Goal: Check status: Check status

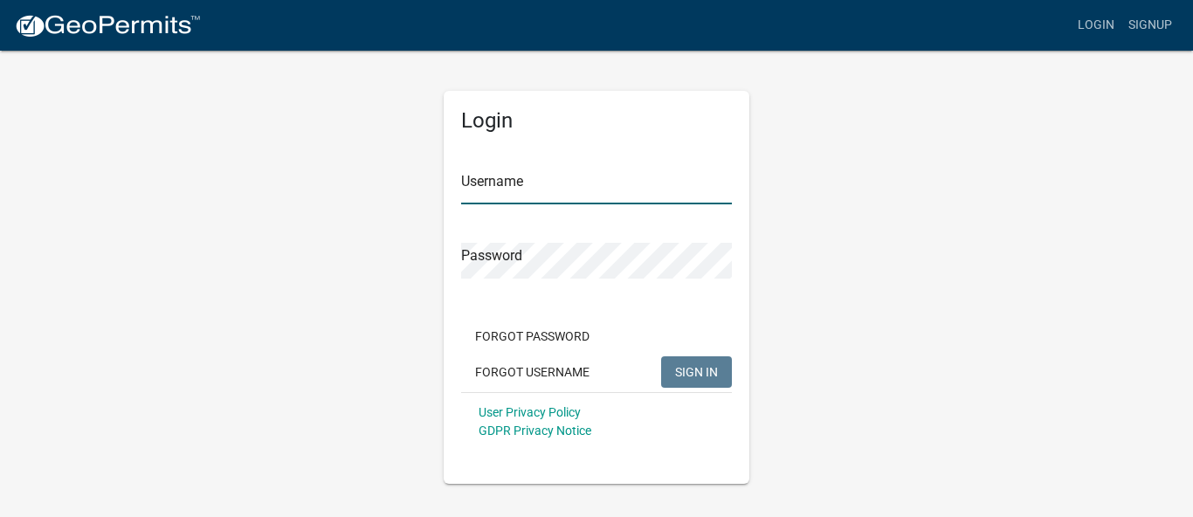
click at [550, 191] on input "Username" at bounding box center [596, 187] width 271 height 36
type input "TopForm"
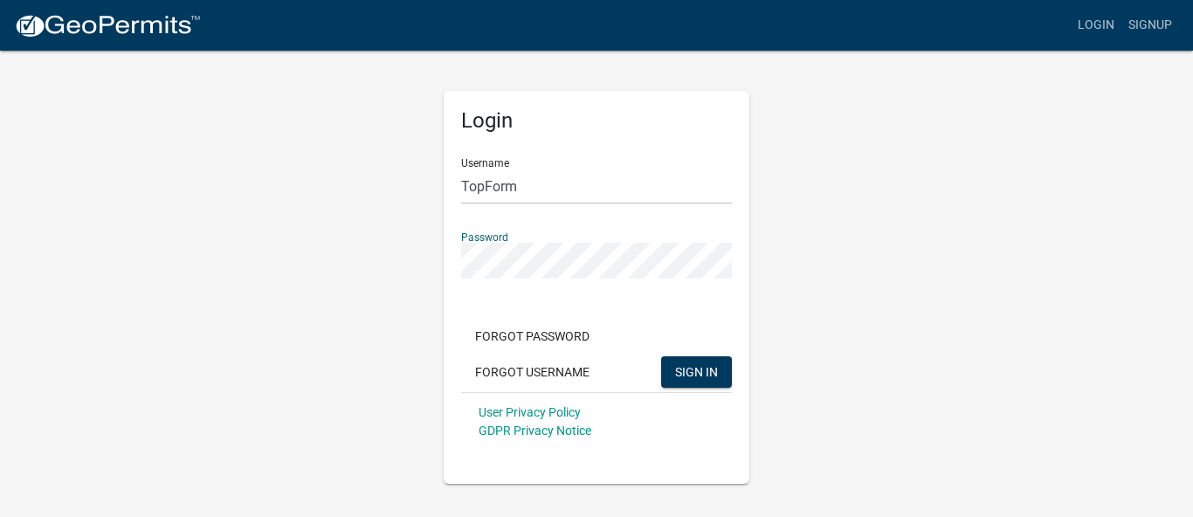
click at [661, 356] on button "SIGN IN" at bounding box center [696, 371] width 71 height 31
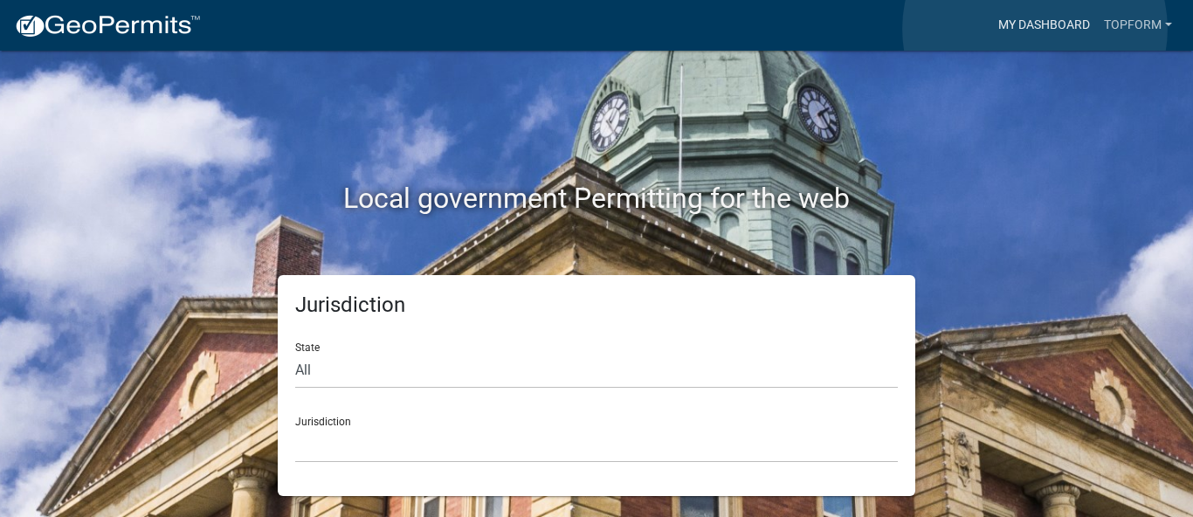
click at [1035, 29] on link "My Dashboard" at bounding box center [1045, 25] width 106 height 33
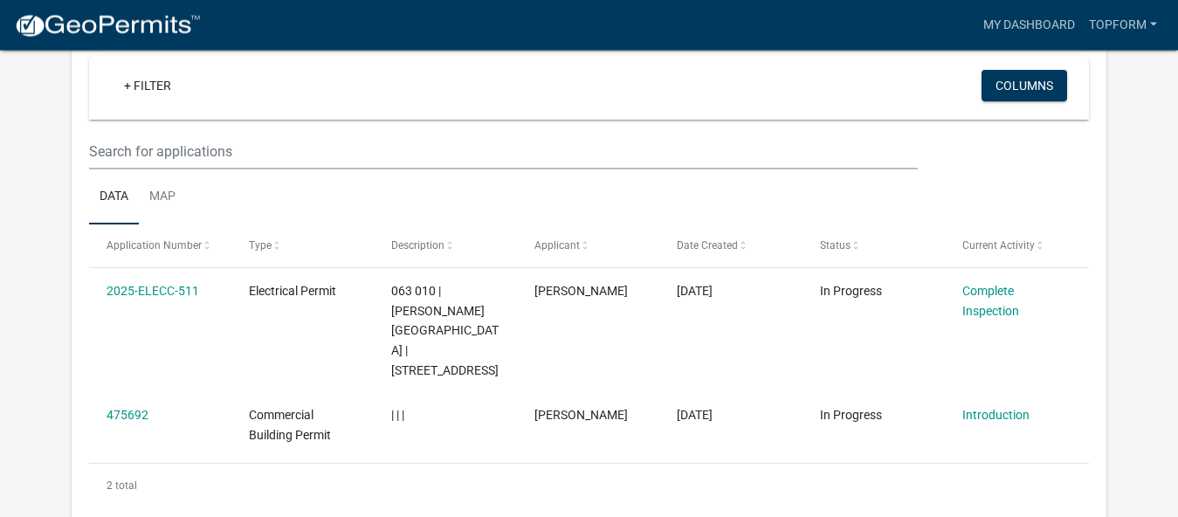
scroll to position [178, 0]
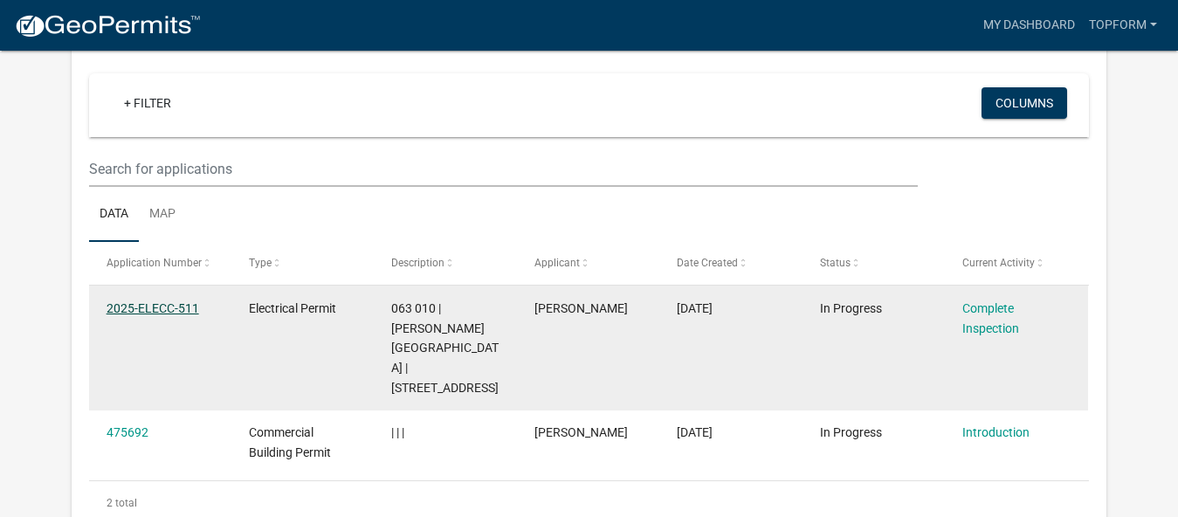
click at [181, 309] on link "2025-ELECC-511" at bounding box center [153, 308] width 93 height 14
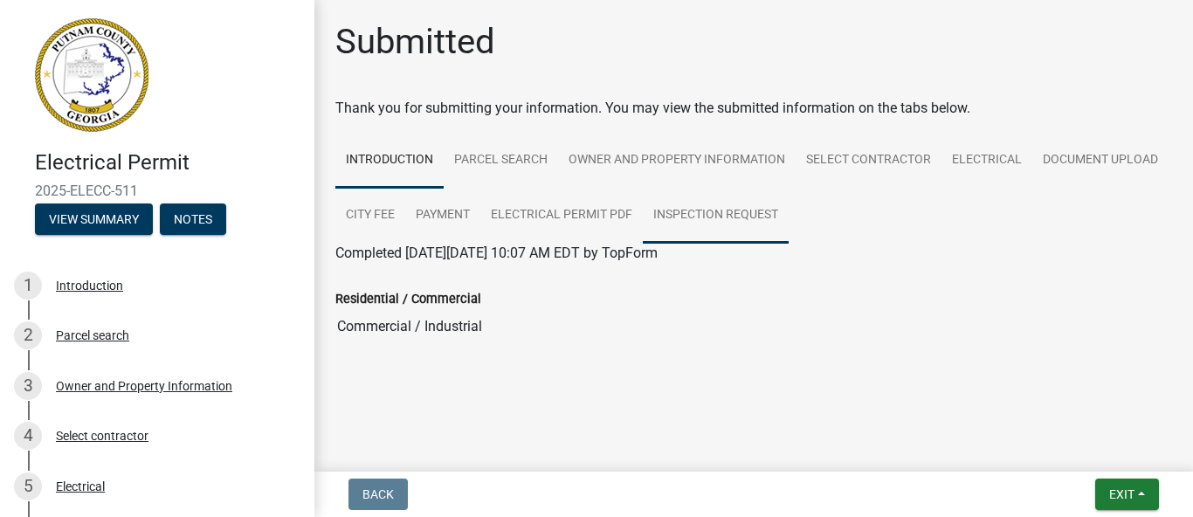
click at [698, 222] on link "Inspection Request" at bounding box center [716, 216] width 146 height 56
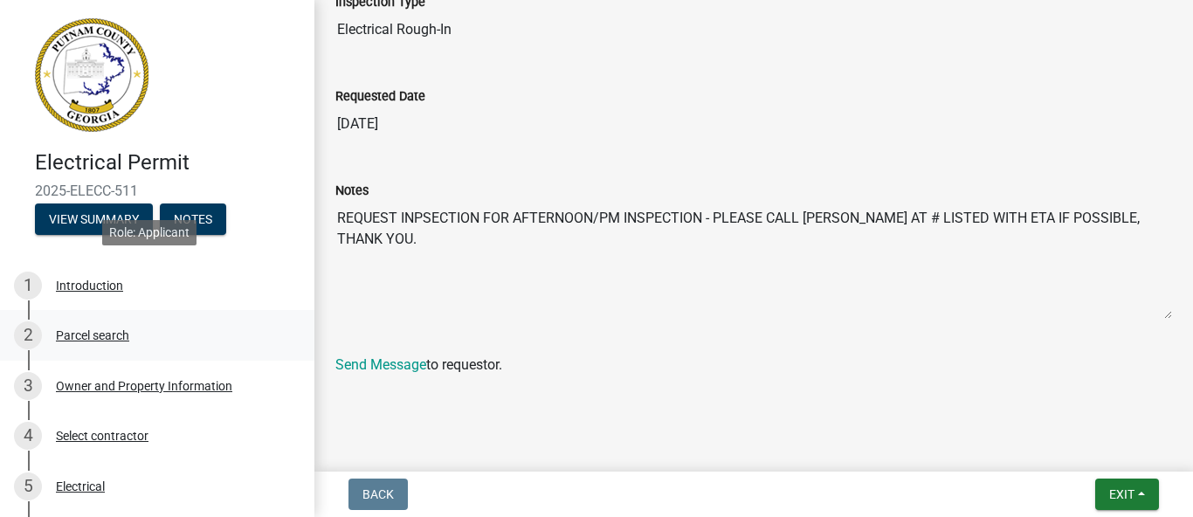
scroll to position [356, 0]
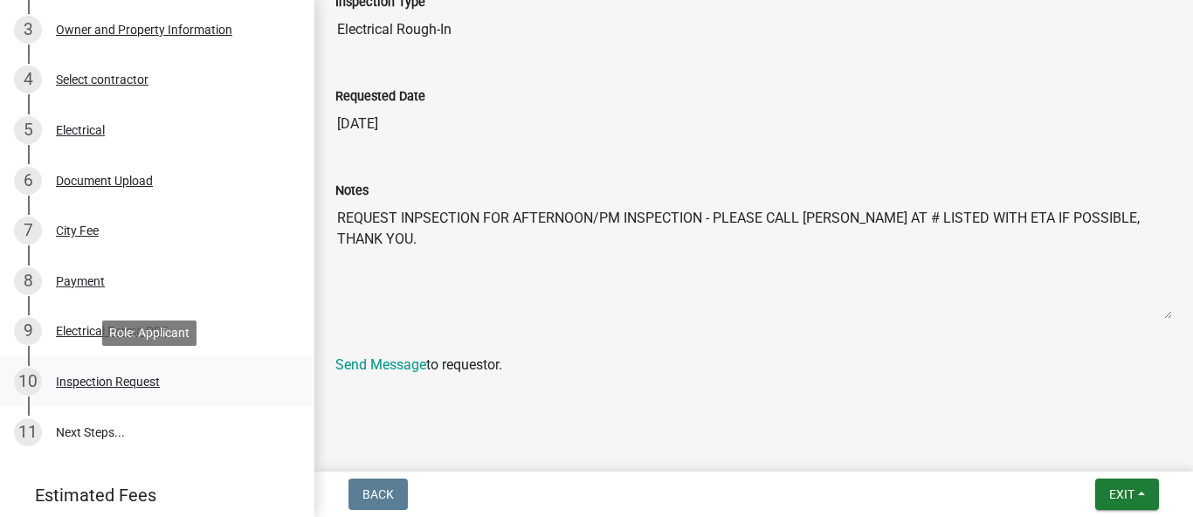
click at [114, 382] on div "Inspection Request" at bounding box center [108, 382] width 104 height 12
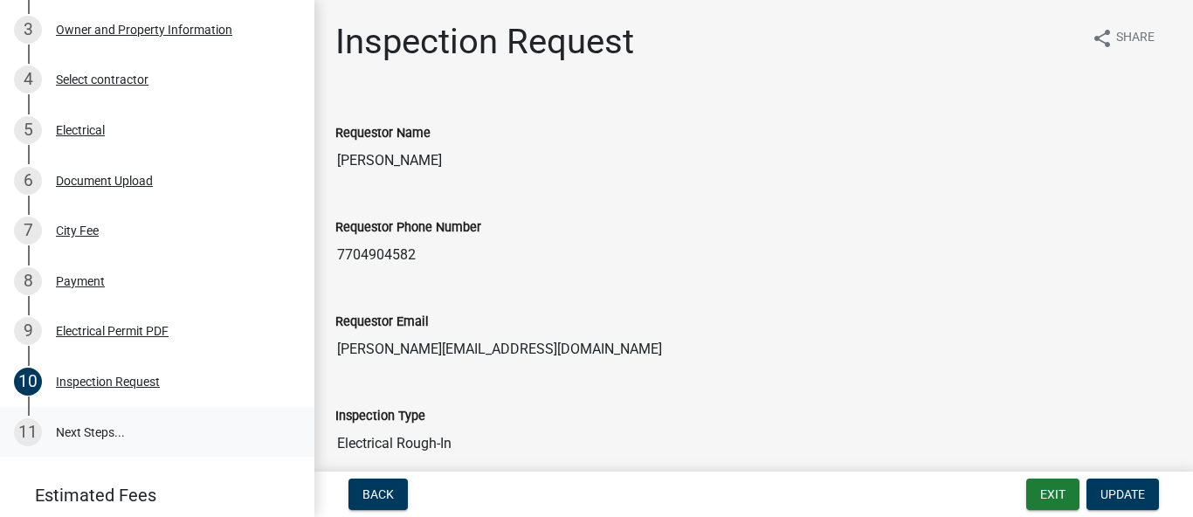
click at [93, 431] on link "11 Next Steps..." at bounding box center [157, 432] width 314 height 51
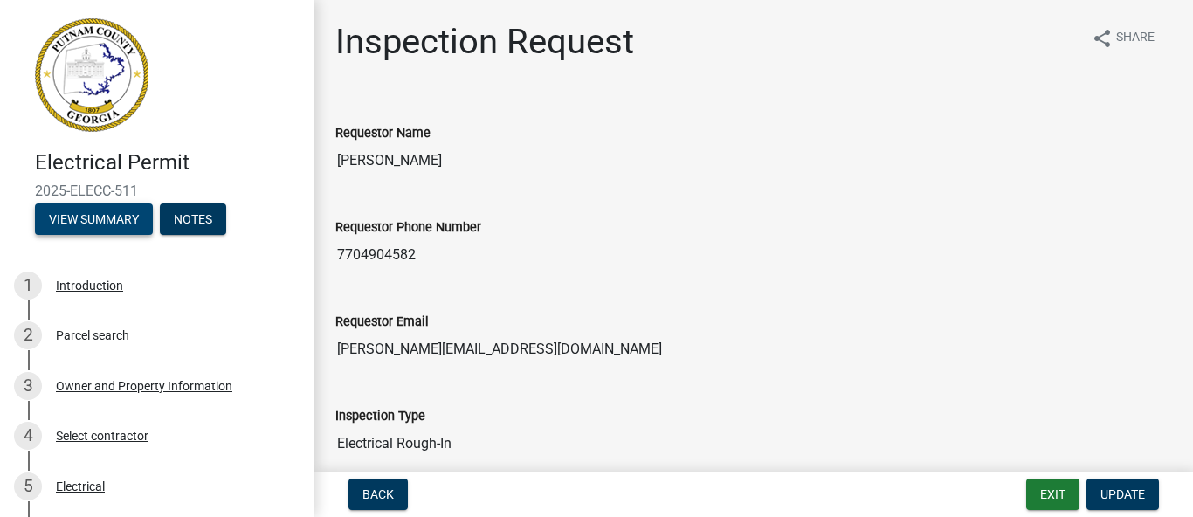
click at [108, 214] on button "View Summary" at bounding box center [94, 219] width 118 height 31
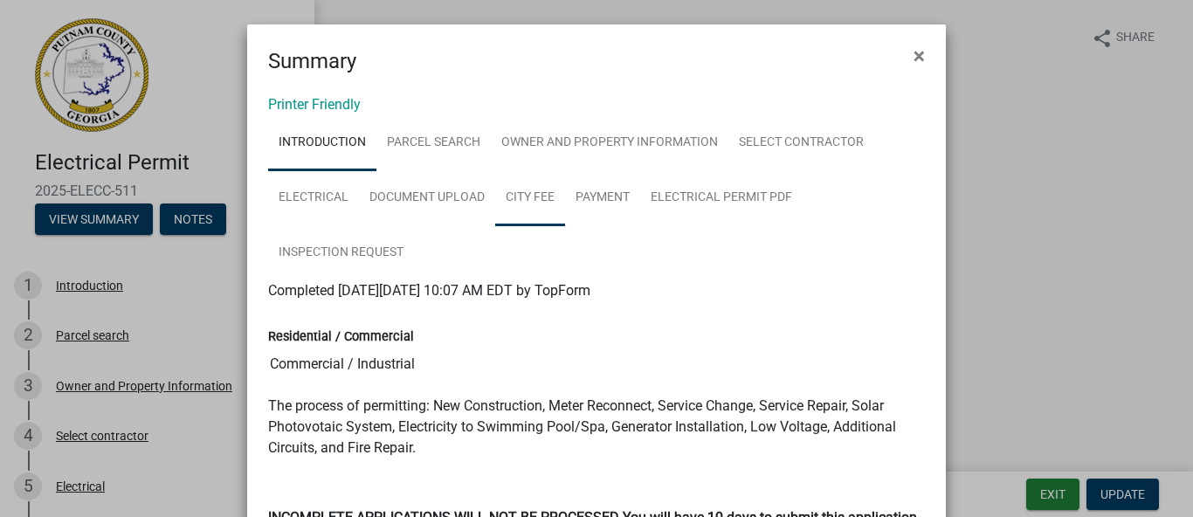
click at [518, 202] on link "City Fee" at bounding box center [530, 198] width 70 height 56
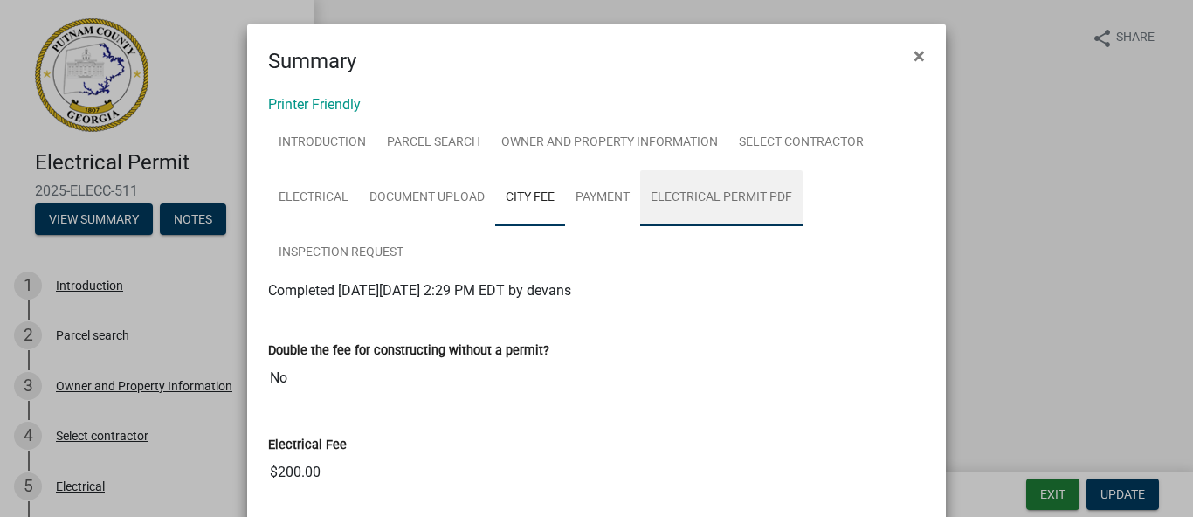
click at [699, 210] on link "Electrical Permit PDF" at bounding box center [721, 198] width 162 height 56
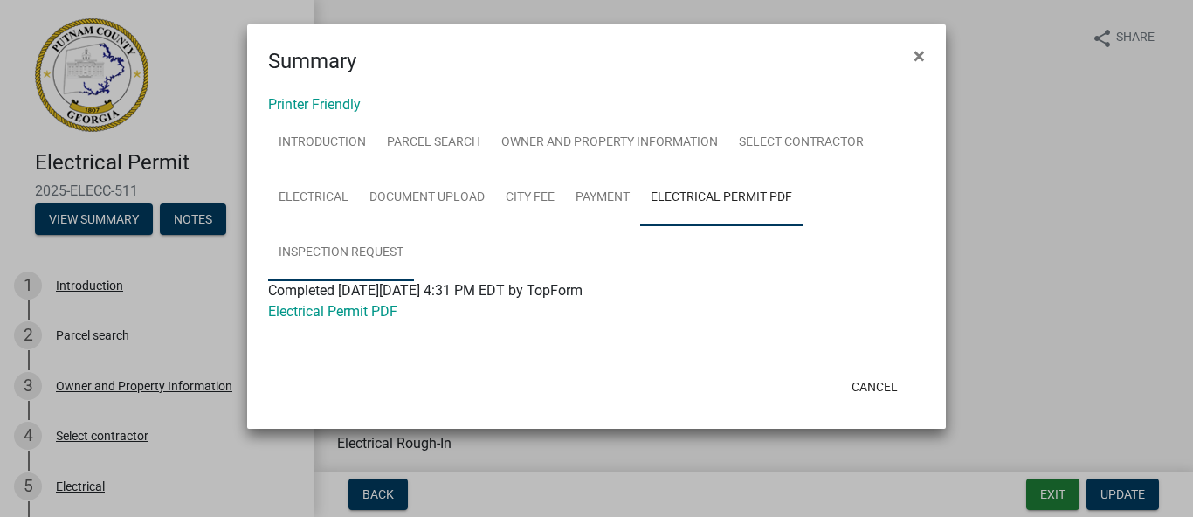
click at [325, 247] on link "Inspection Request" at bounding box center [341, 253] width 146 height 56
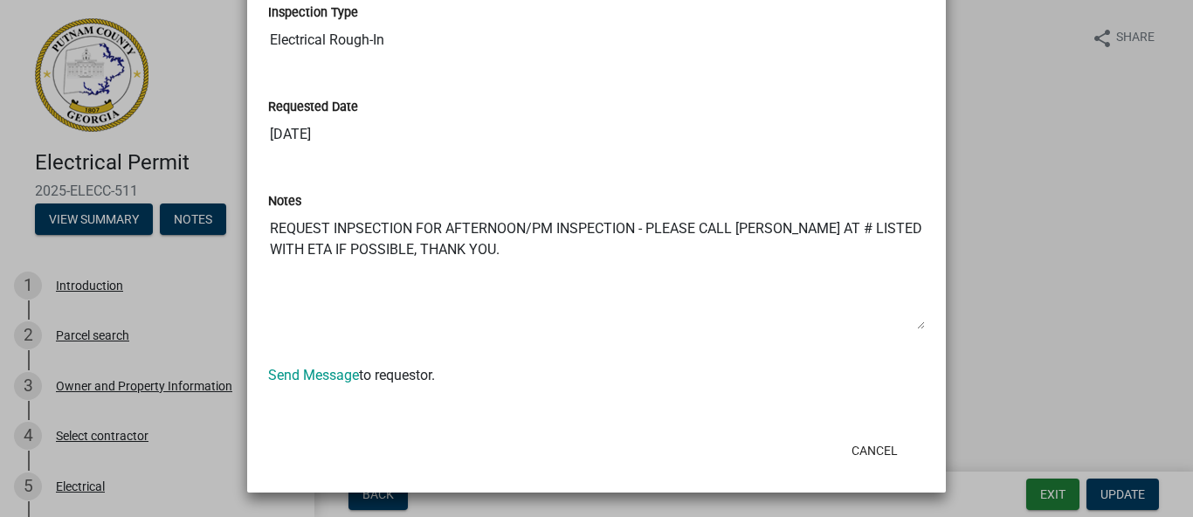
scroll to position [622, 0]
click at [883, 452] on button "Cancel" at bounding box center [875, 450] width 74 height 31
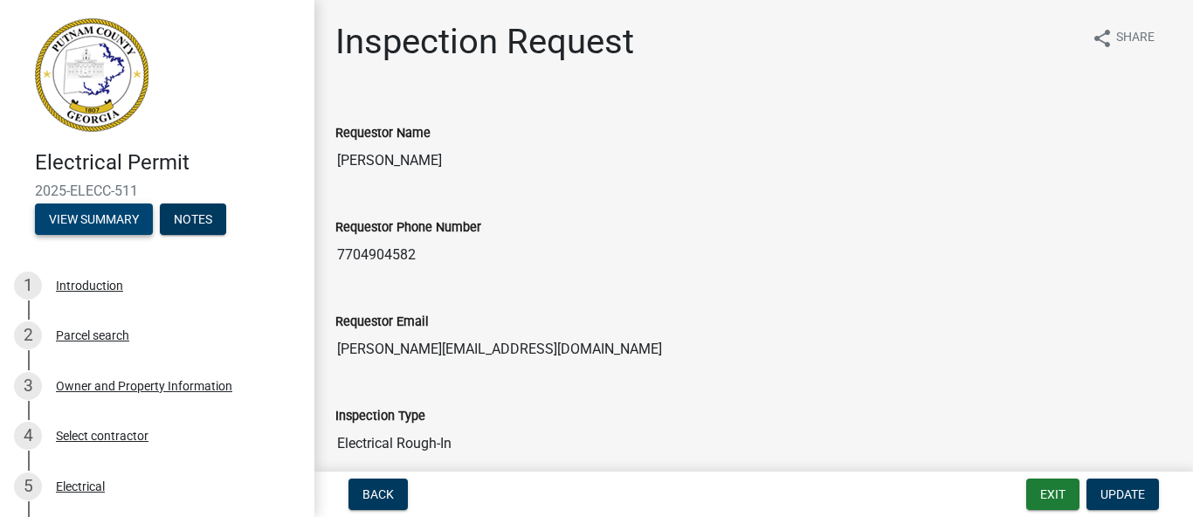
scroll to position [408, 0]
